Goal: Check status: Check status

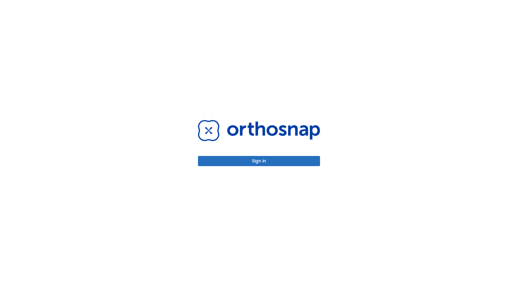
click at [250, 161] on button "Sign in" at bounding box center [259, 161] width 122 height 10
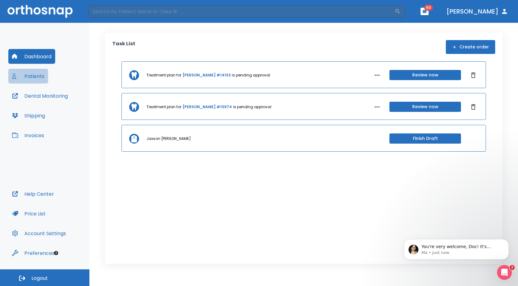
click at [31, 78] on button "Patients" at bounding box center [28, 76] width 40 height 15
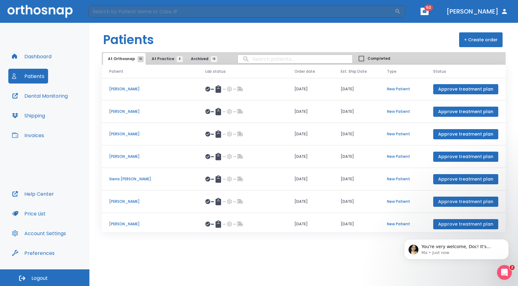
click at [253, 59] on input "search" at bounding box center [295, 59] width 115 height 12
type input "pappalardo"
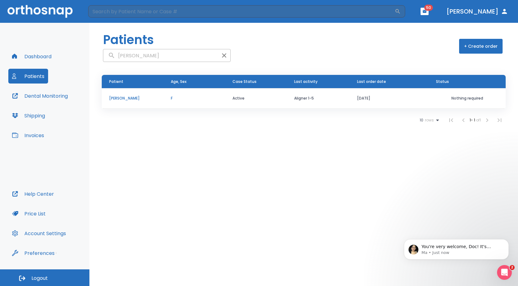
click at [131, 100] on p "[PERSON_NAME]" at bounding box center [132, 99] width 47 height 6
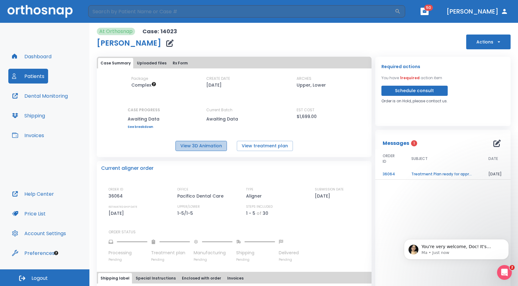
click at [213, 145] on button "View 3D Animation" at bounding box center [200, 146] width 51 height 10
click at [262, 146] on button "View treatment plan" at bounding box center [265, 146] width 56 height 10
